Goal: Find specific page/section: Find specific page/section

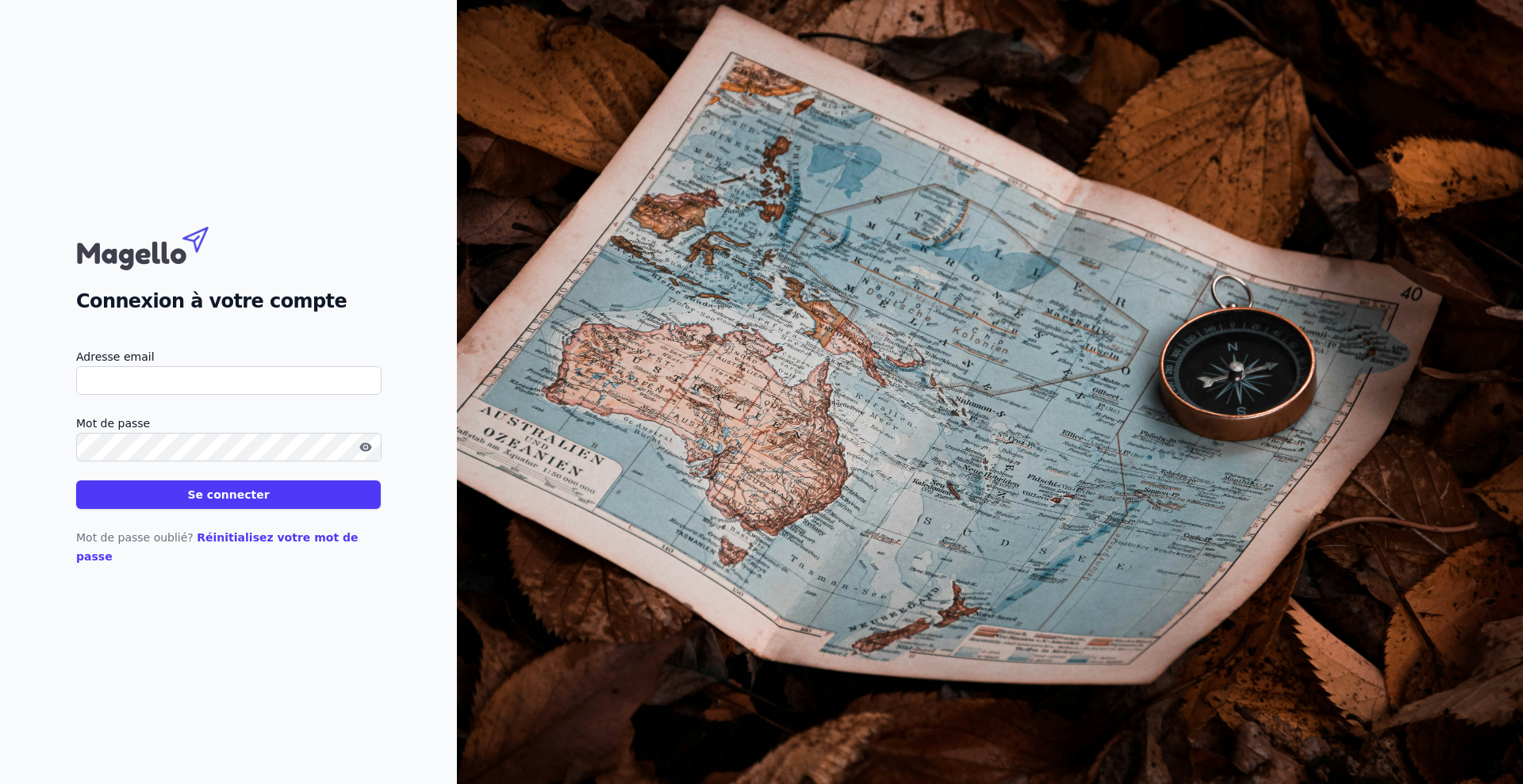
type input "[EMAIL_ADDRESS][DOMAIN_NAME]"
click at [248, 508] on button "Se connecter" at bounding box center [228, 494] width 305 height 28
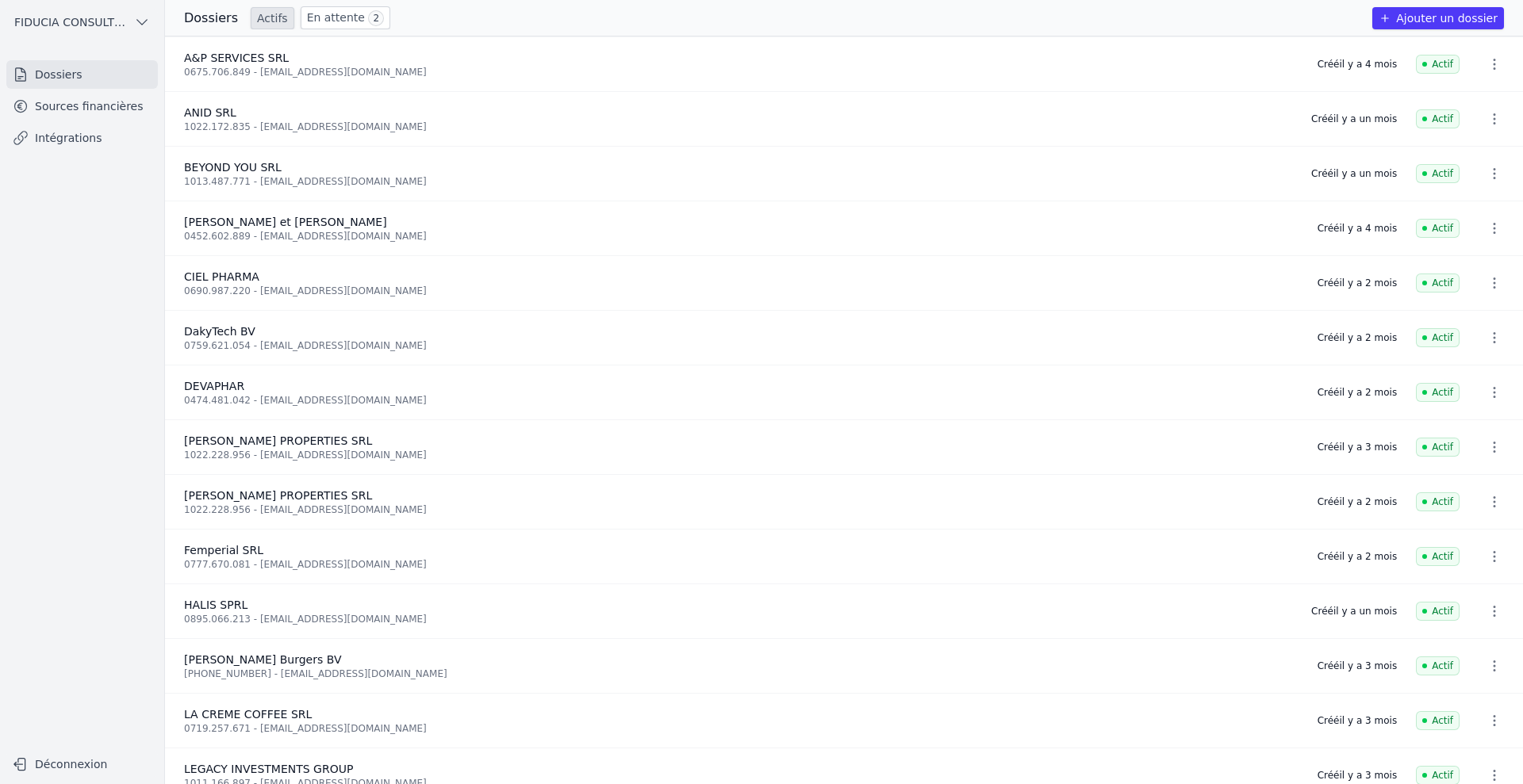
click at [70, 93] on link "Sources financières" at bounding box center [82, 106] width 151 height 28
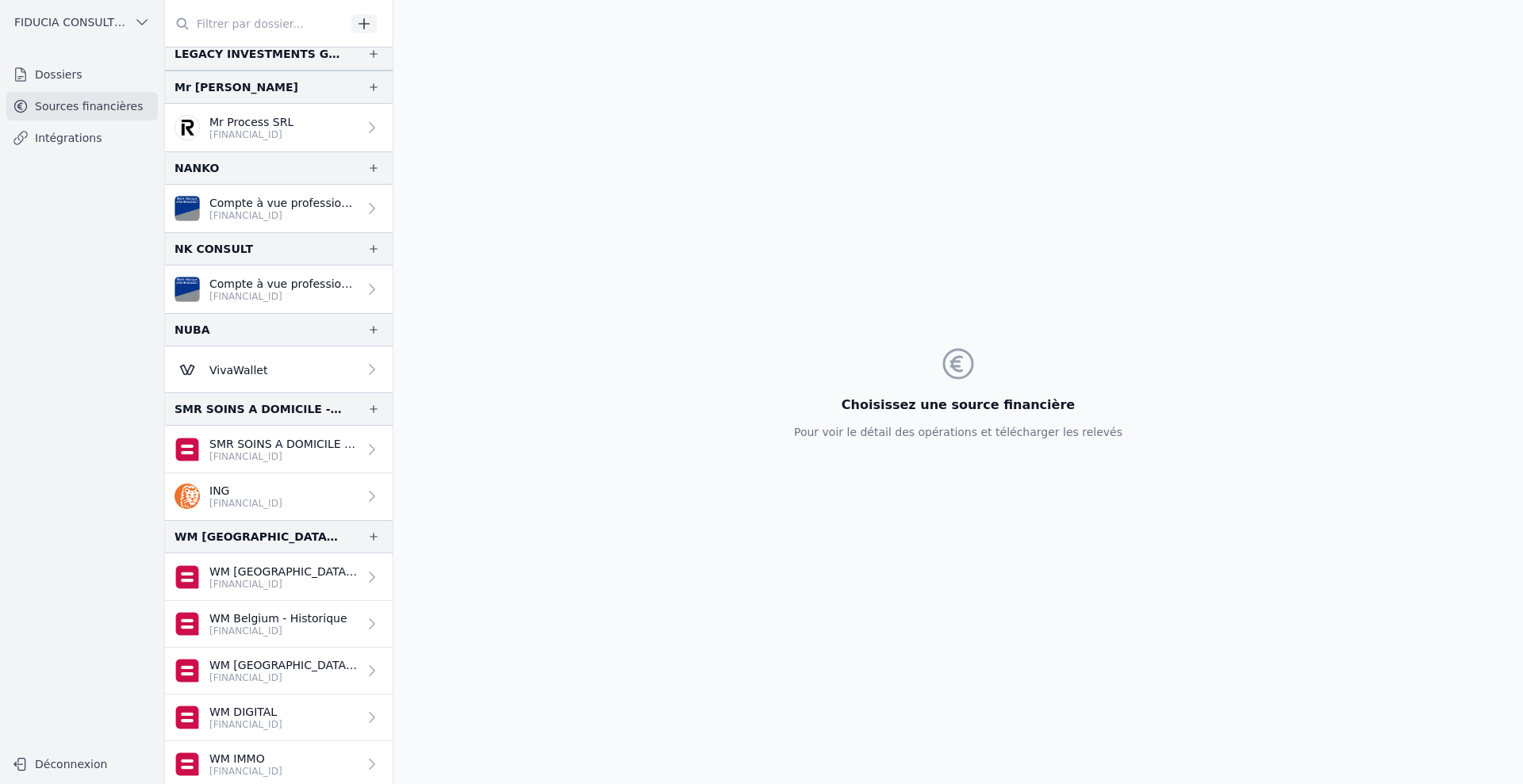
scroll to position [834, 0]
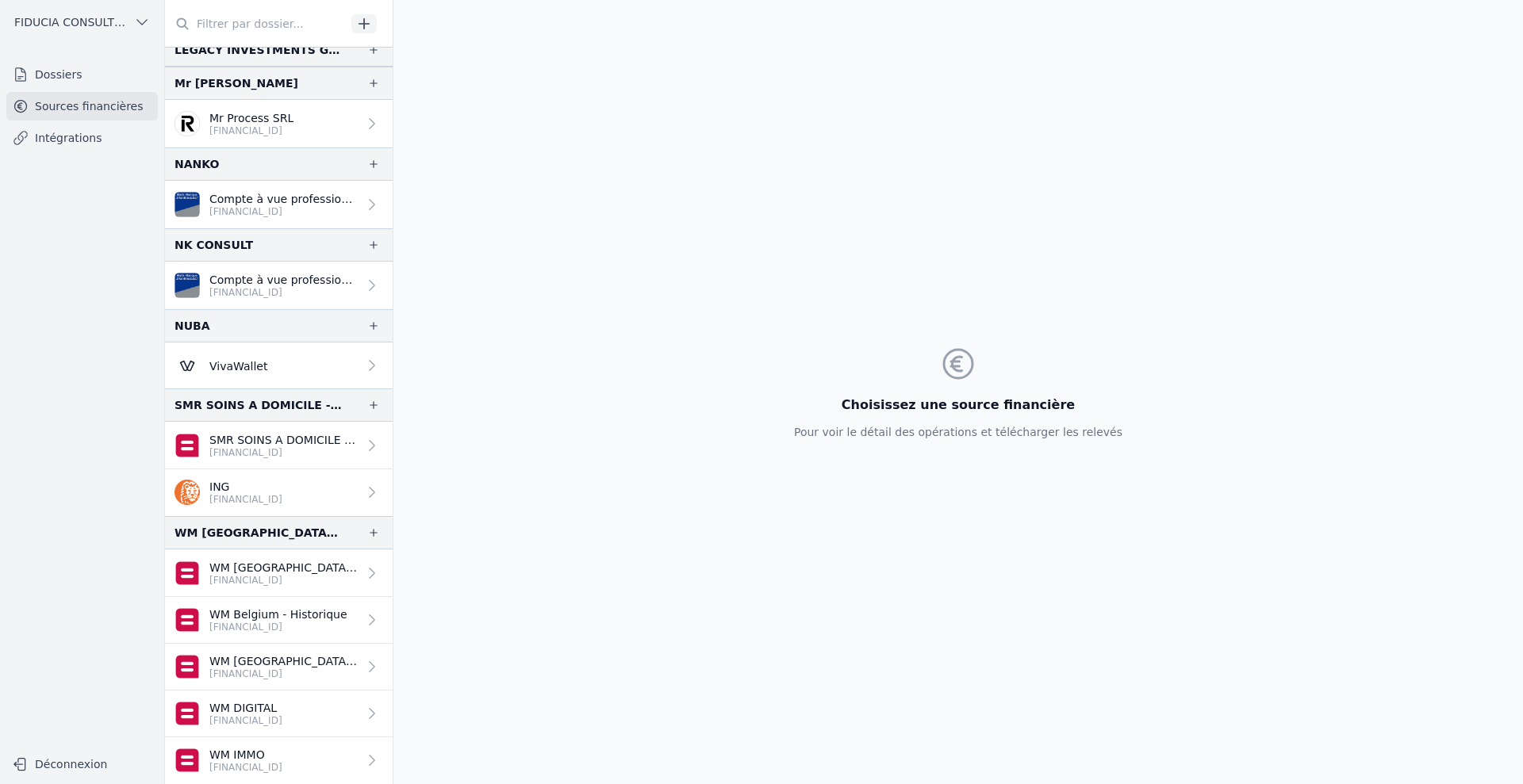
click at [294, 477] on link "ING [FINANCIAL_ID]" at bounding box center [279, 493] width 227 height 46
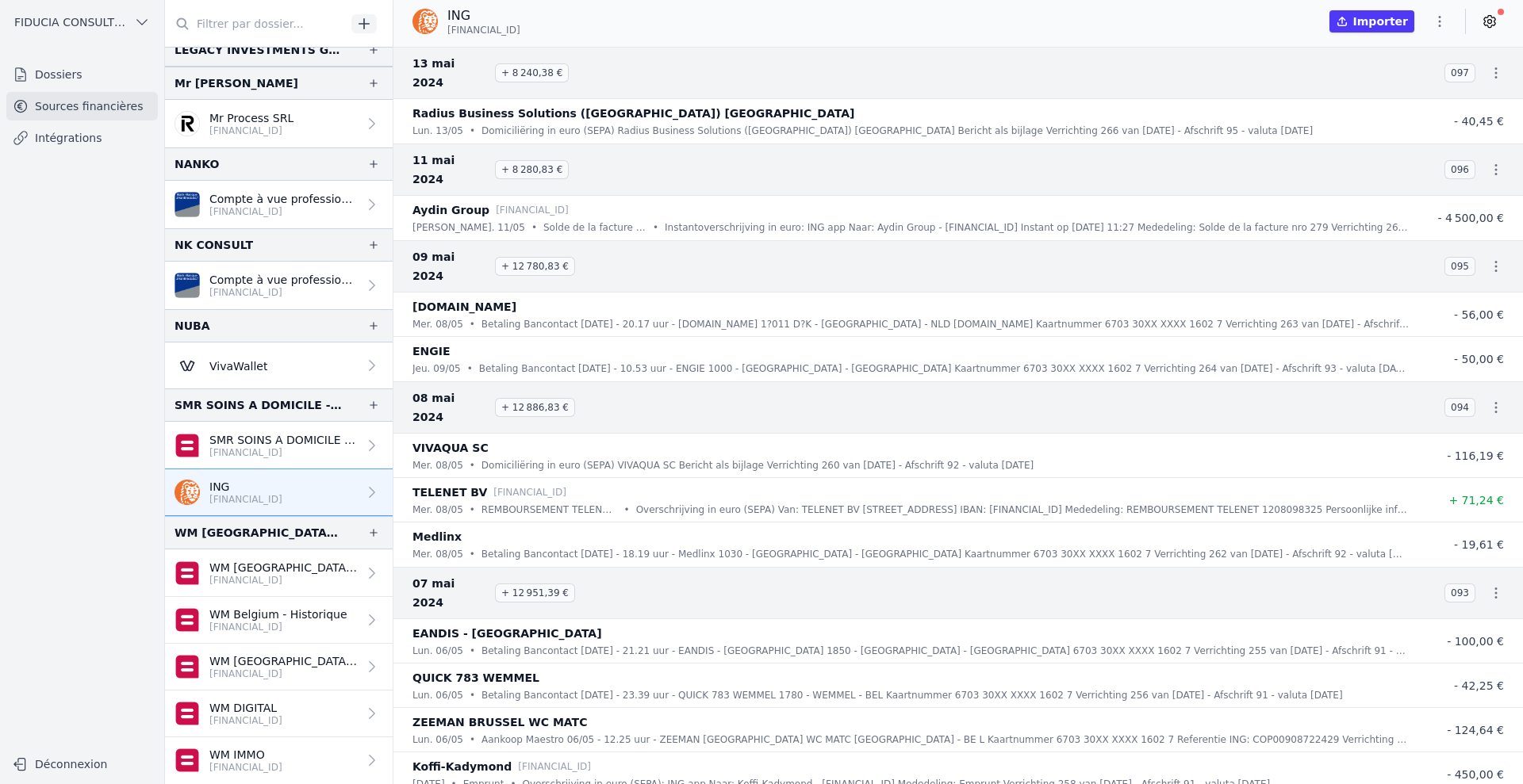
click at [293, 437] on p "SMR SOINS A DOMICILE - THU" at bounding box center [283, 440] width 149 height 16
